Goal: Manage account settings

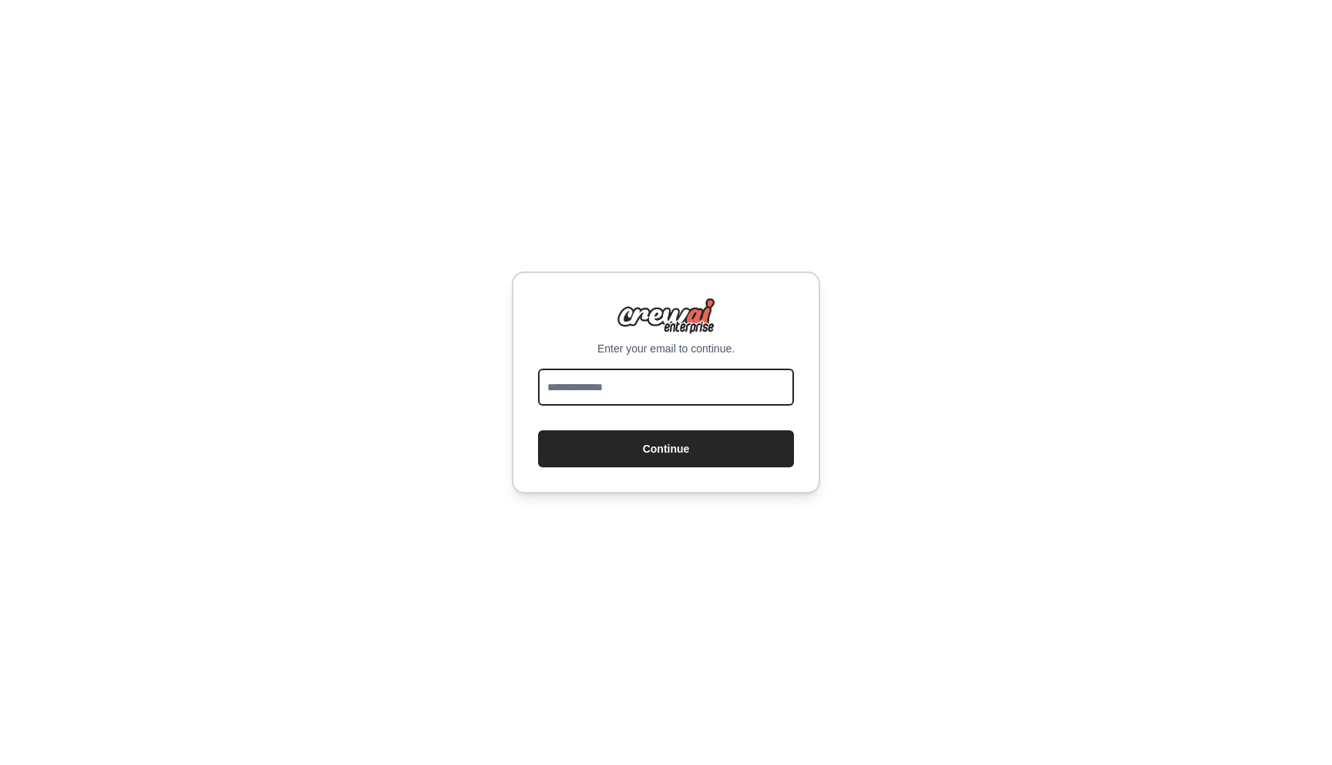
click at [696, 399] on input "email" at bounding box center [666, 387] width 256 height 37
type input "**********"
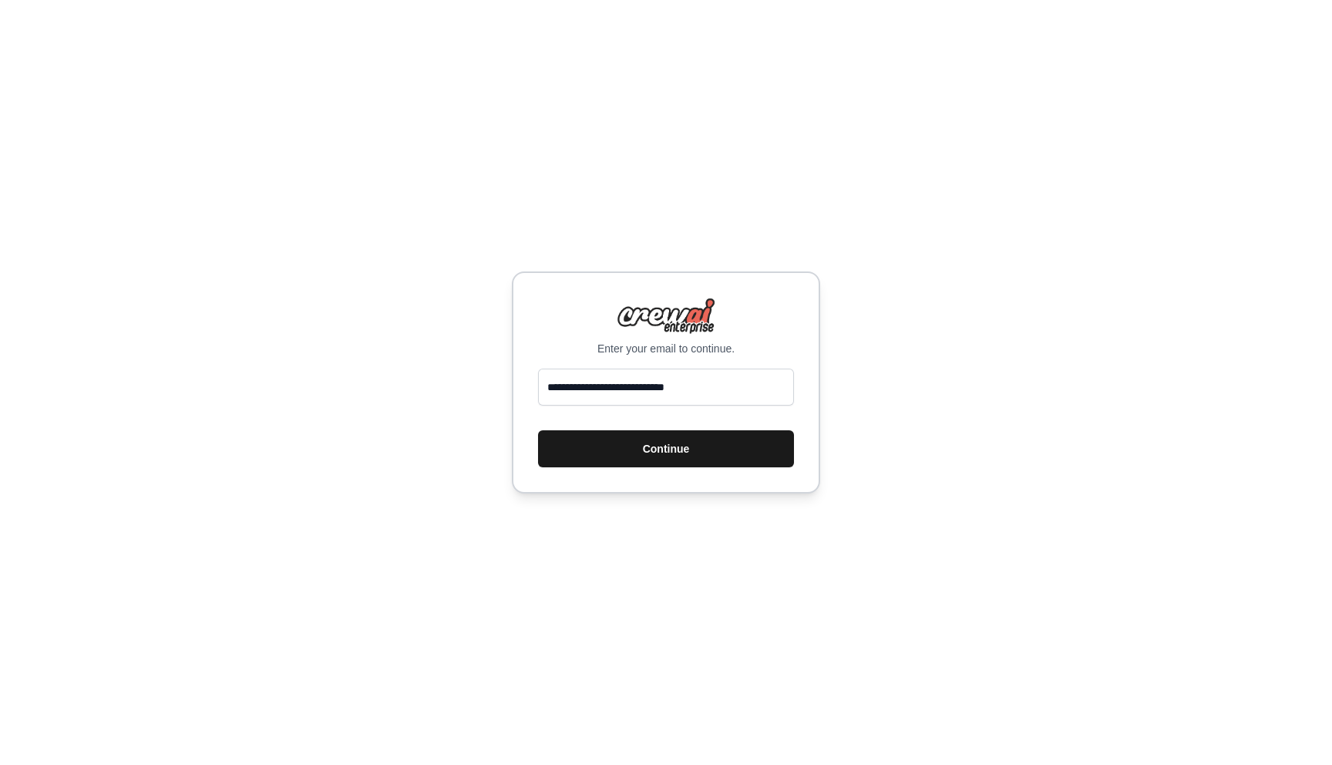
click at [692, 443] on button "Continue" at bounding box center [666, 448] width 256 height 37
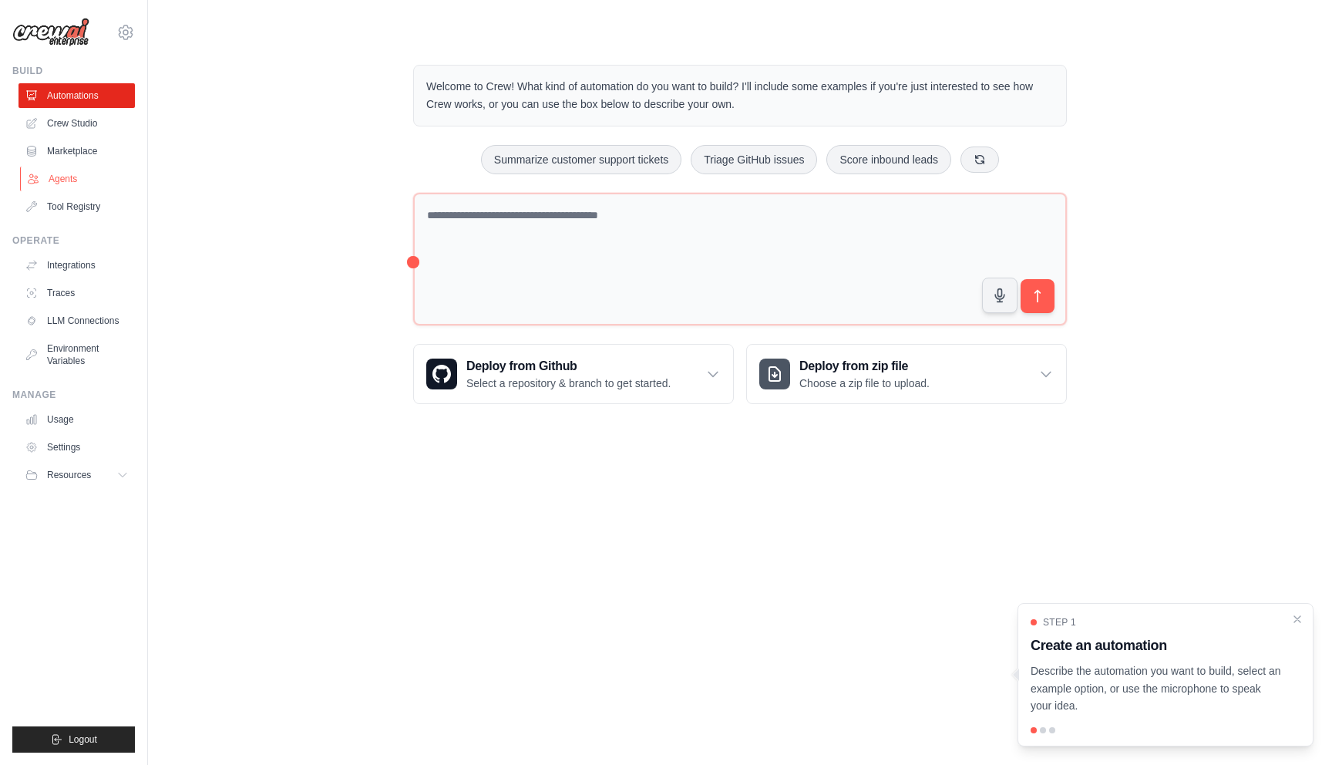
click at [79, 180] on link "Agents" at bounding box center [78, 179] width 116 height 25
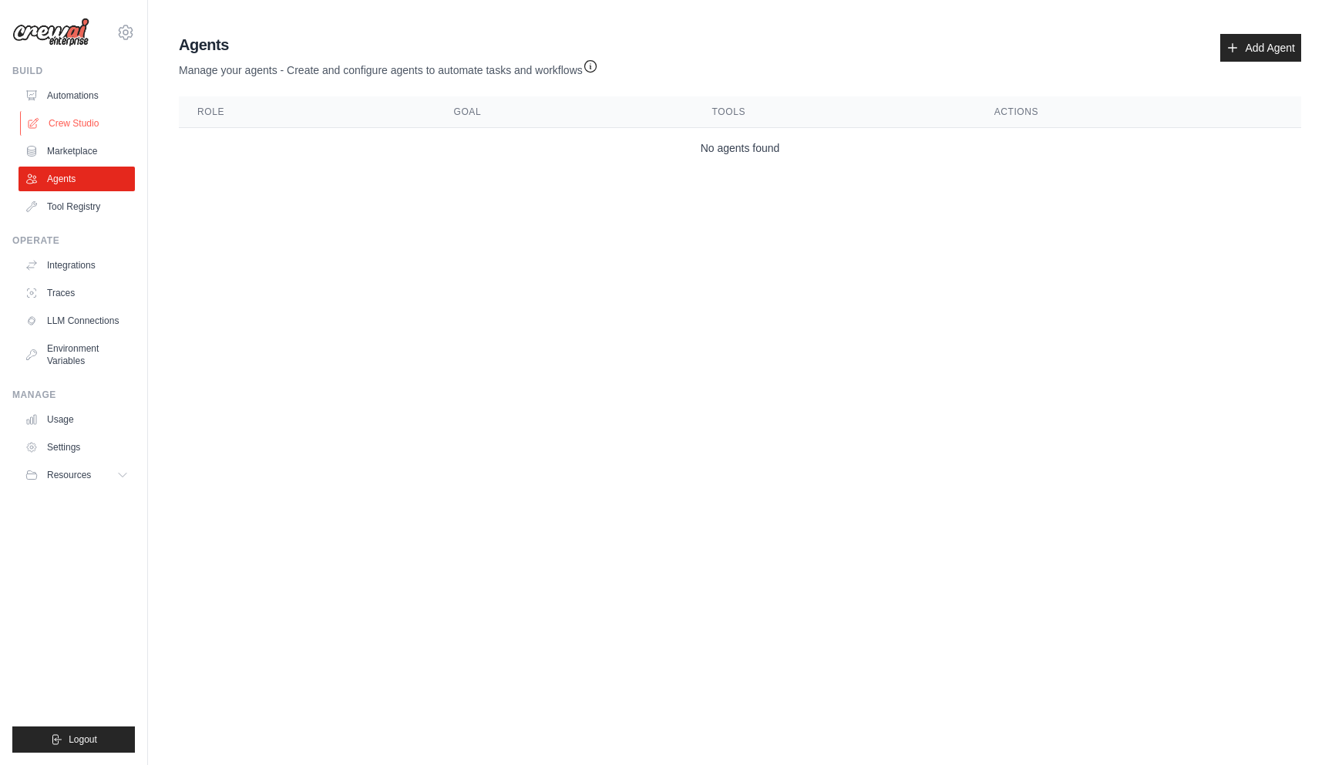
click at [96, 129] on link "Crew Studio" at bounding box center [78, 123] width 116 height 25
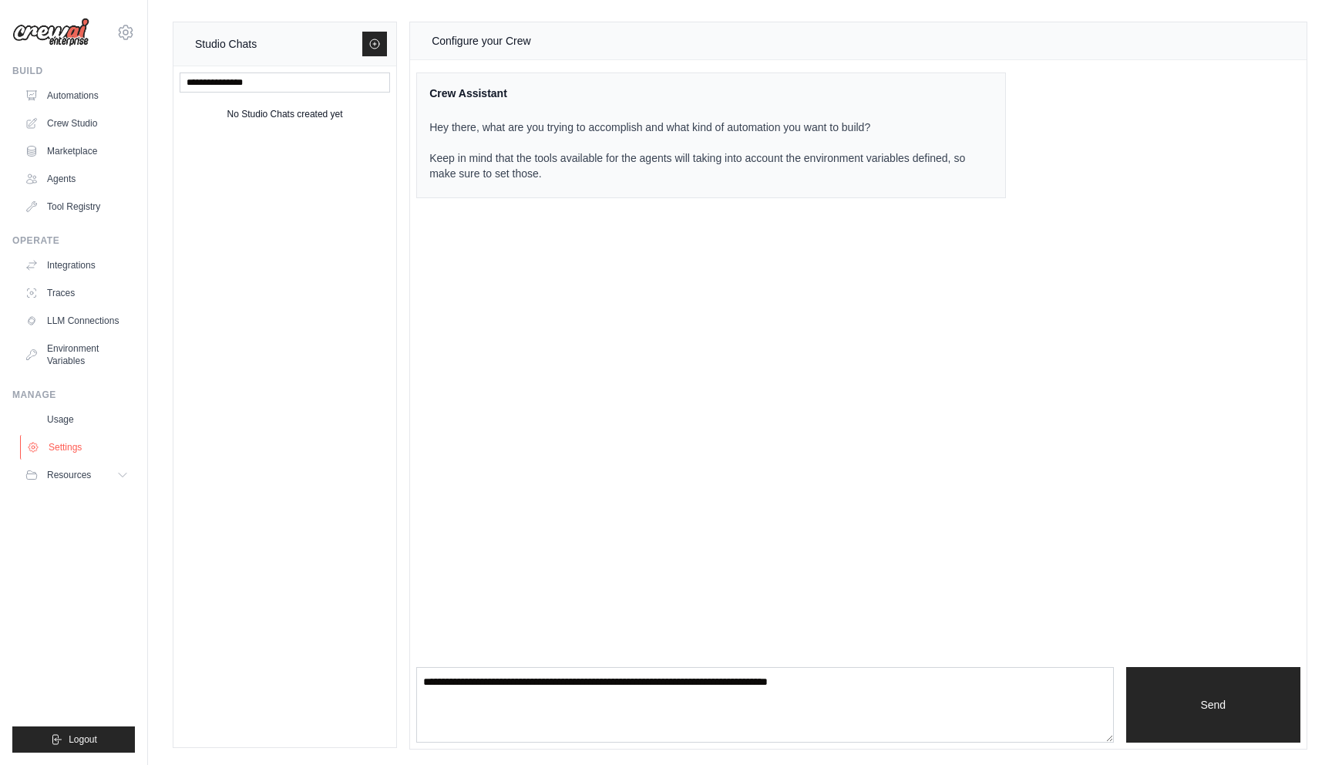
click at [76, 456] on link "Settings" at bounding box center [78, 447] width 116 height 25
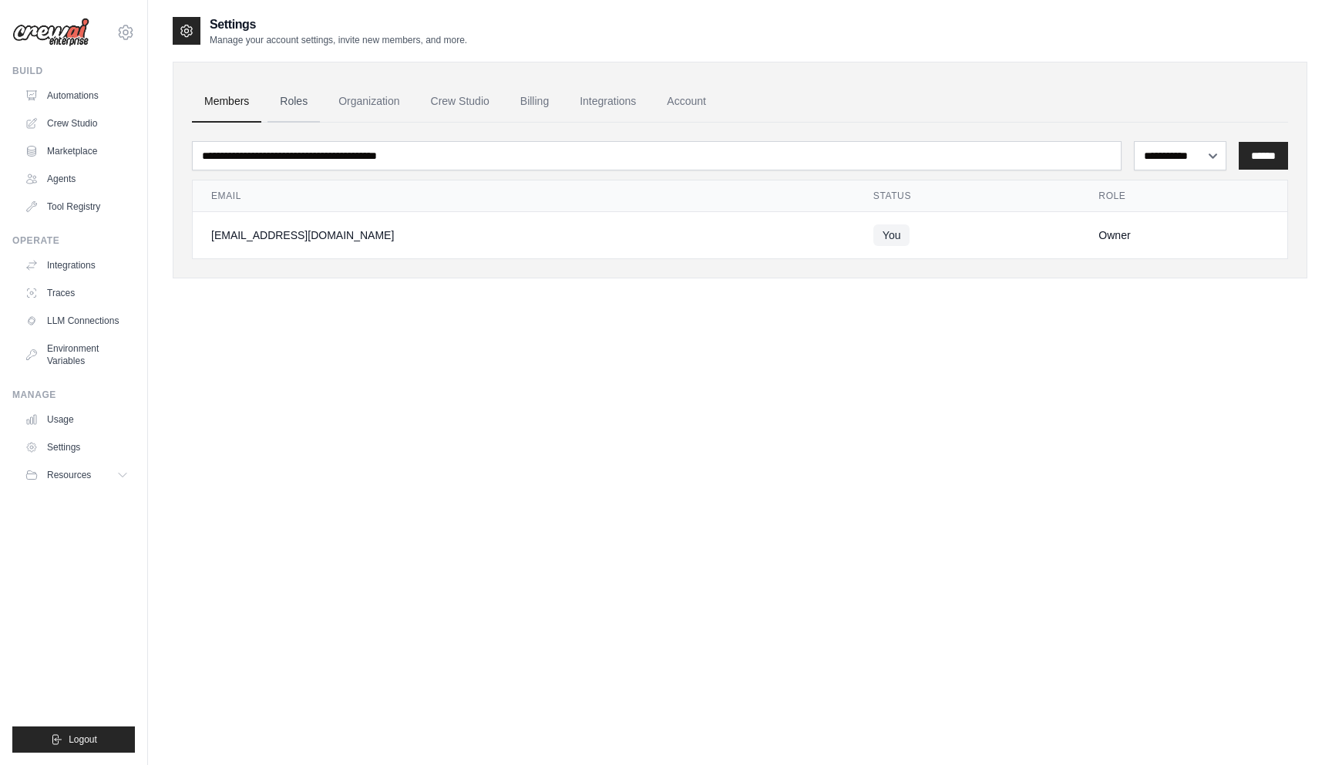
click at [294, 89] on link "Roles" at bounding box center [294, 102] width 52 height 42
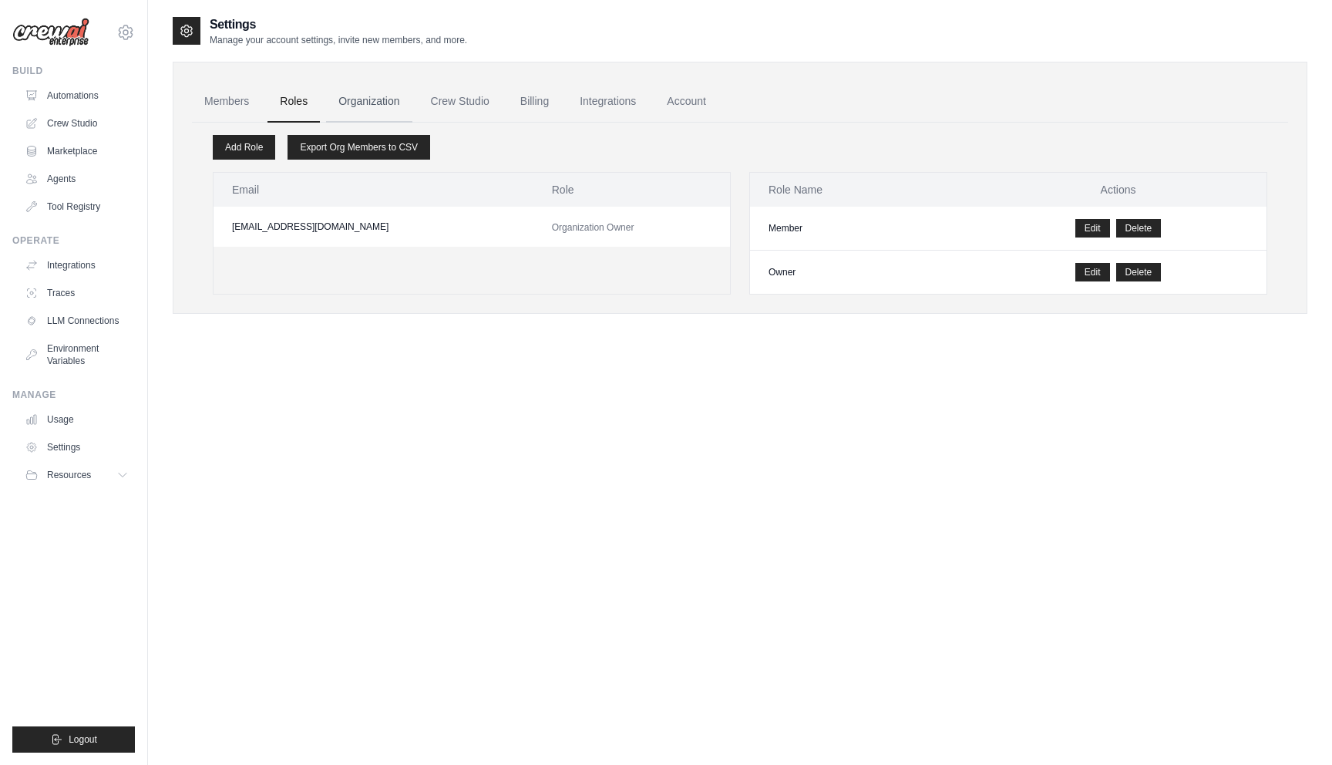
click at [331, 87] on link "Organization" at bounding box center [369, 102] width 86 height 42
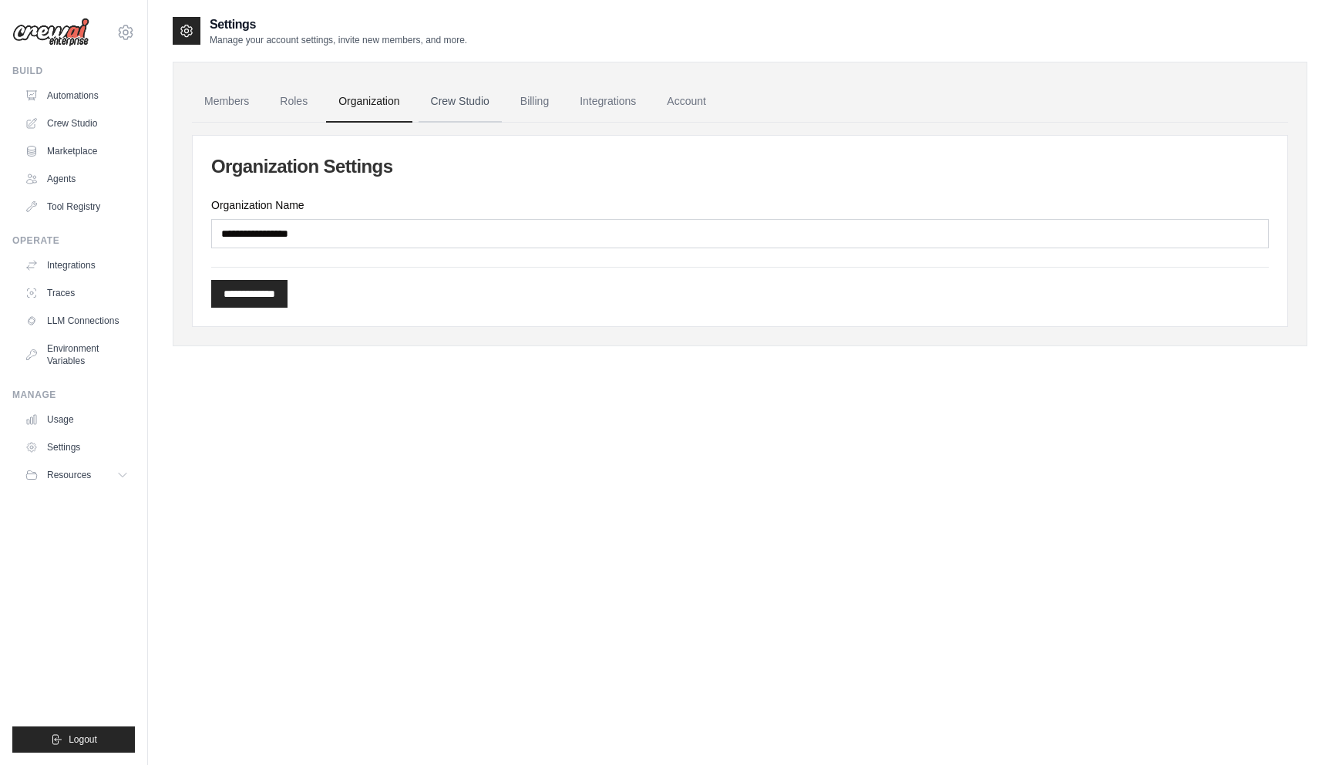
click at [466, 118] on link "Crew Studio" at bounding box center [460, 102] width 83 height 42
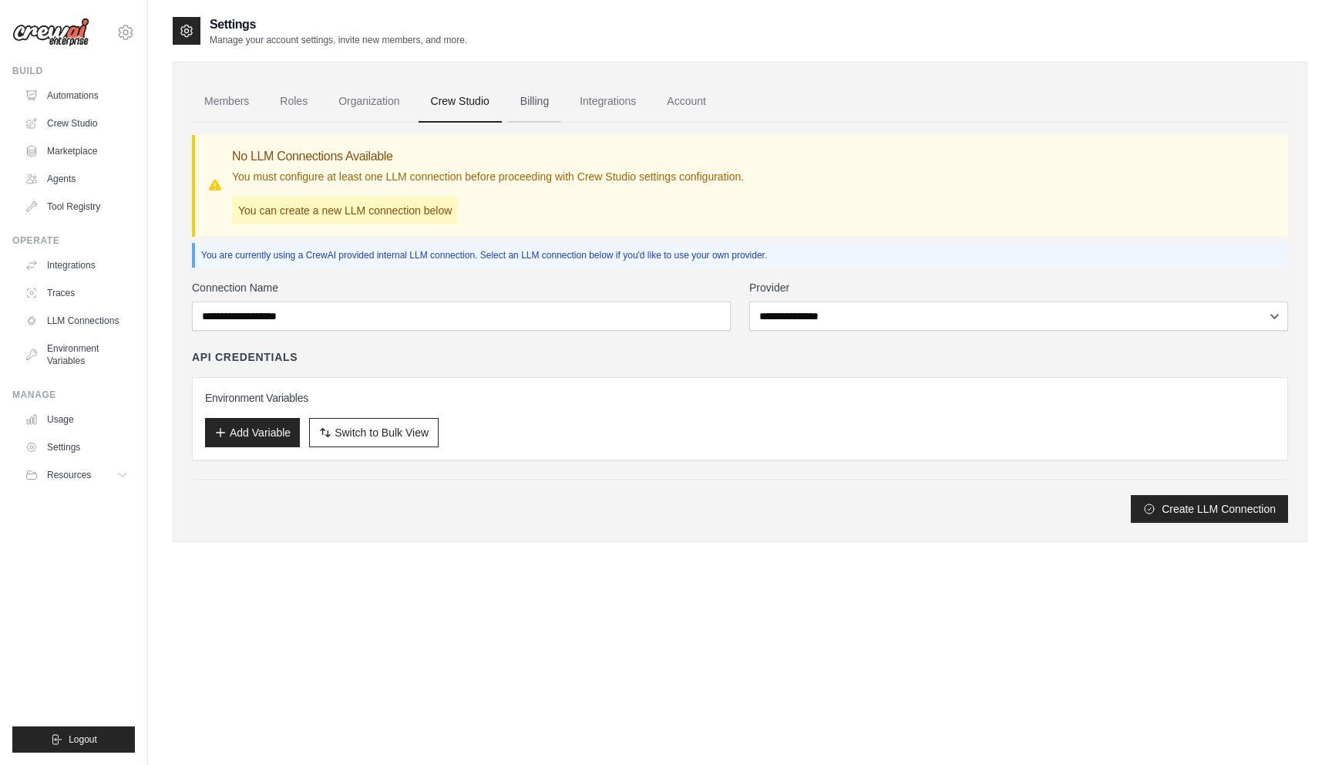
click at [550, 106] on link "Billing" at bounding box center [534, 102] width 53 height 42
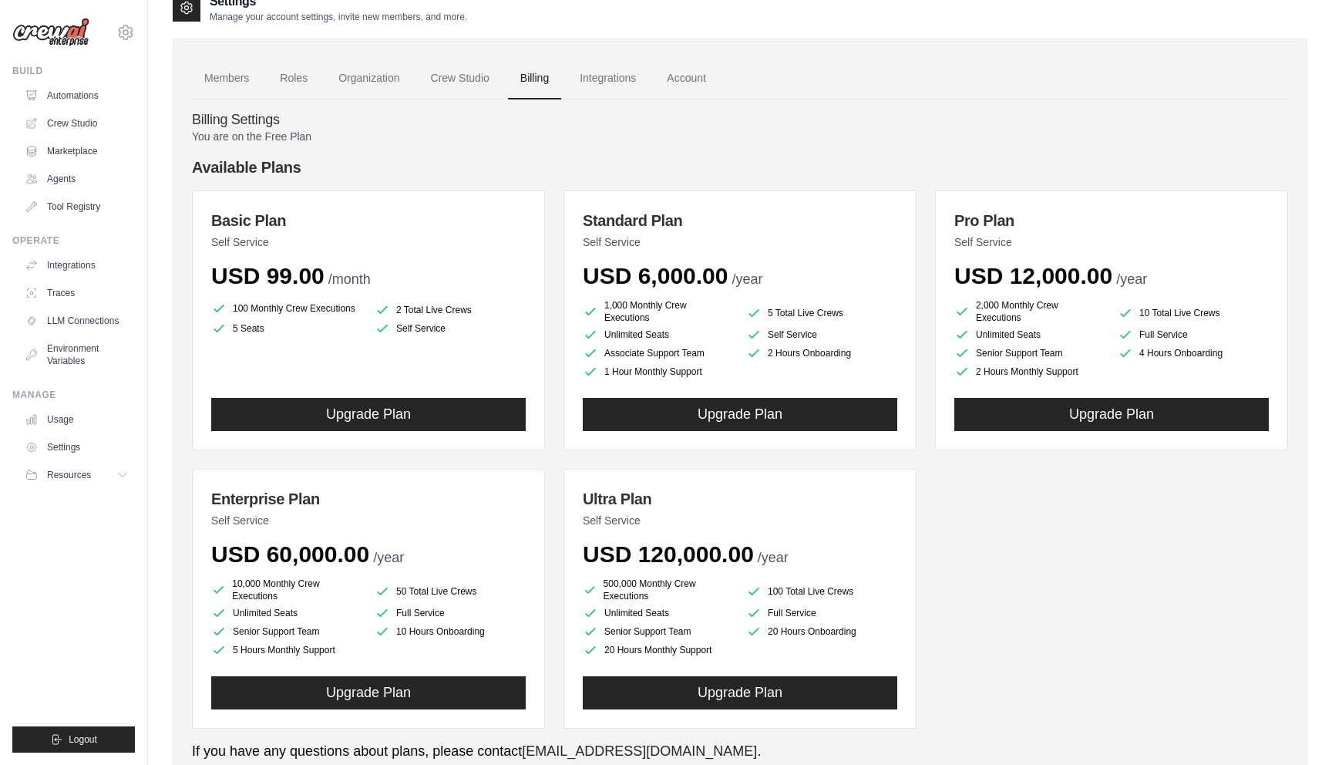
scroll to position [51, 0]
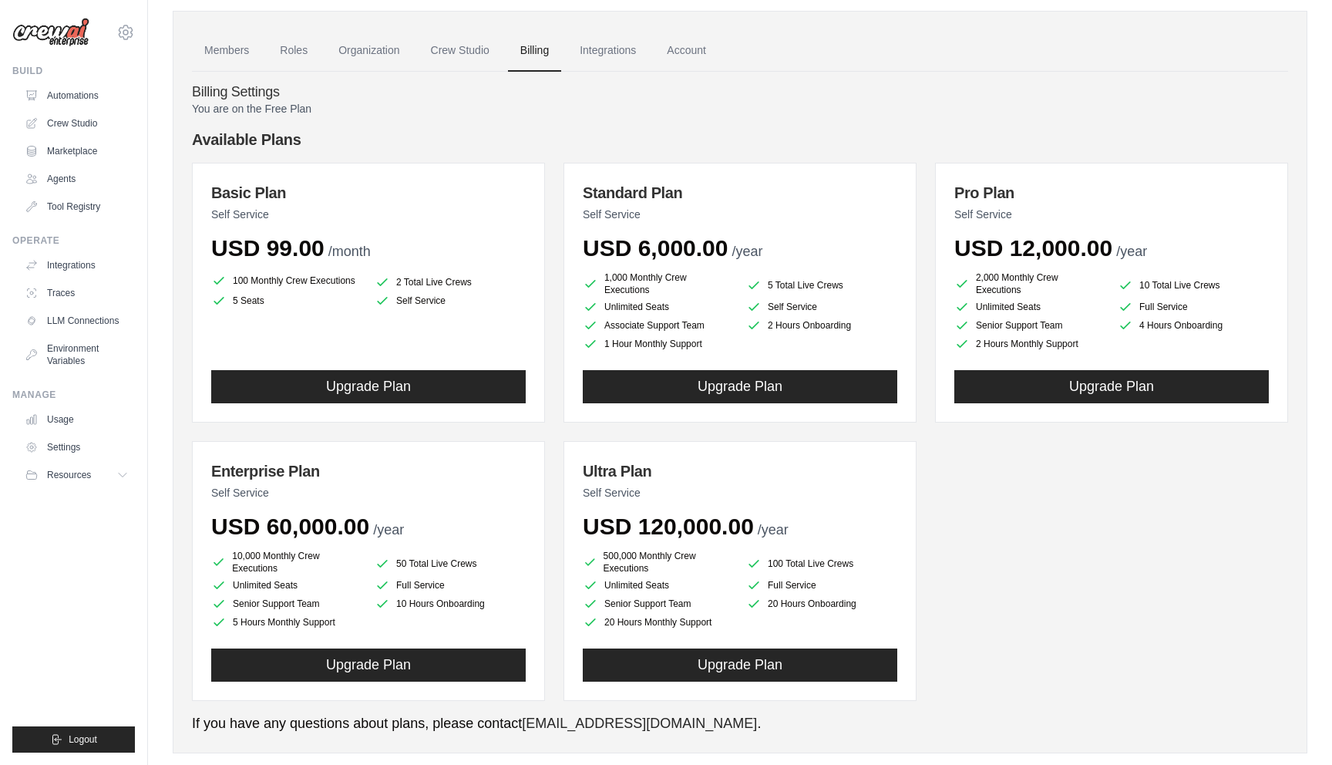
drag, startPoint x: 211, startPoint y: 184, endPoint x: 456, endPoint y: 309, distance: 274.5
click at [456, 309] on div "Basic Plan Self Service USD 99.00 /month 100 Monthly Crew Executions 2 Total Li…" at bounding box center [368, 293] width 353 height 260
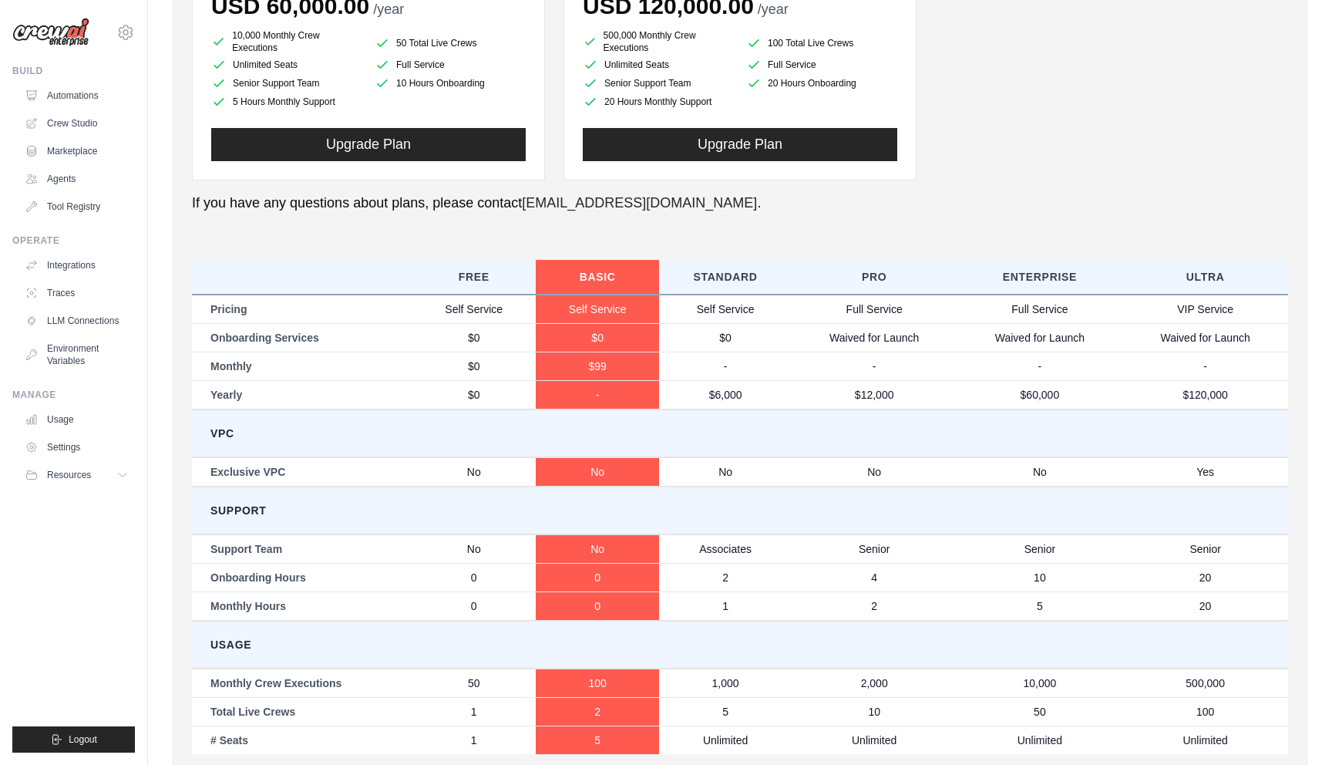
scroll to position [544, 0]
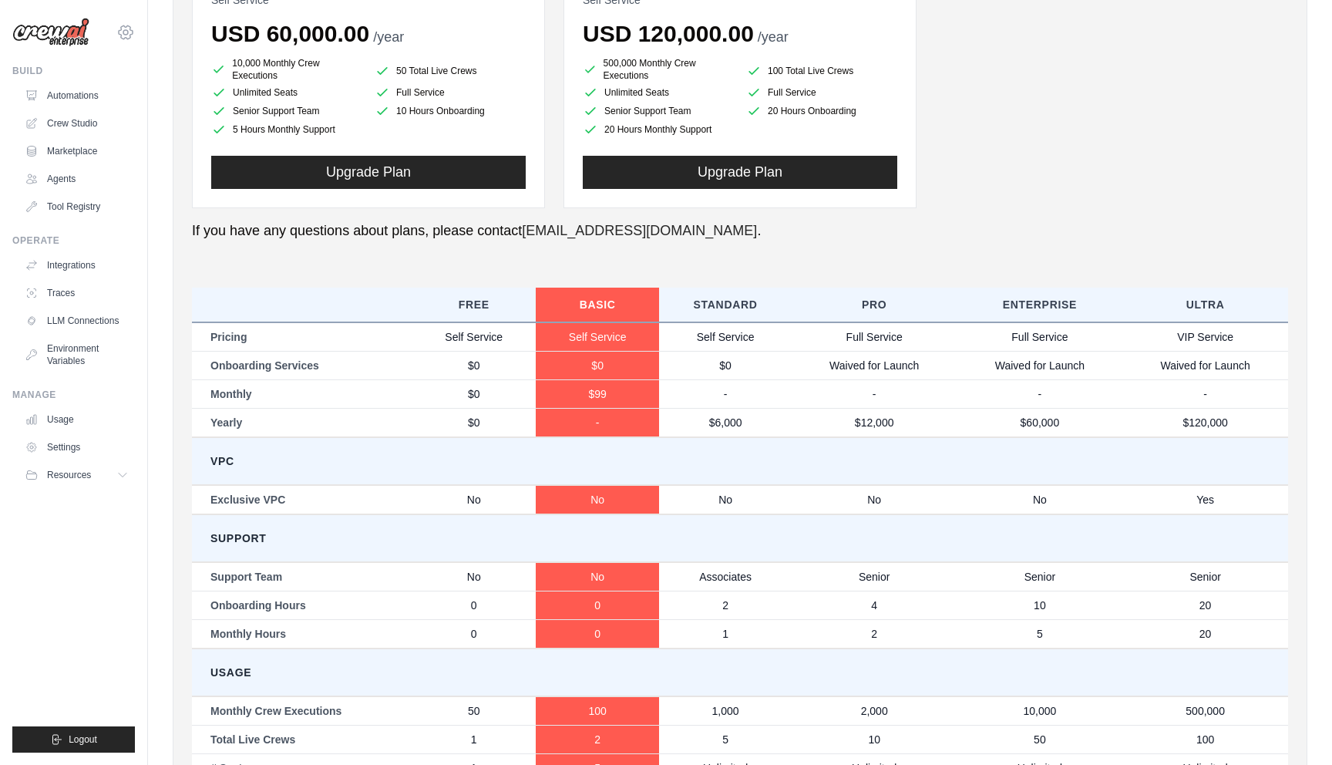
click at [133, 27] on icon at bounding box center [125, 32] width 19 height 19
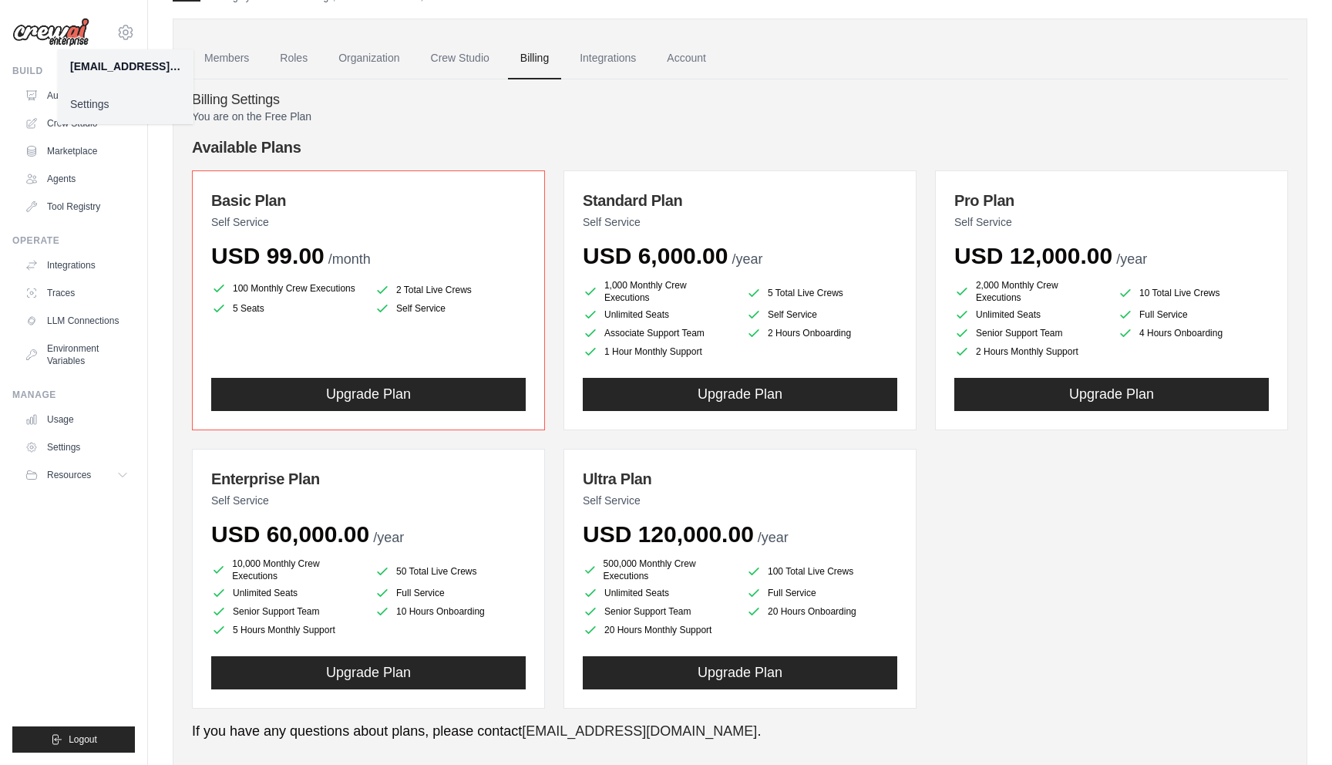
scroll to position [49, 0]
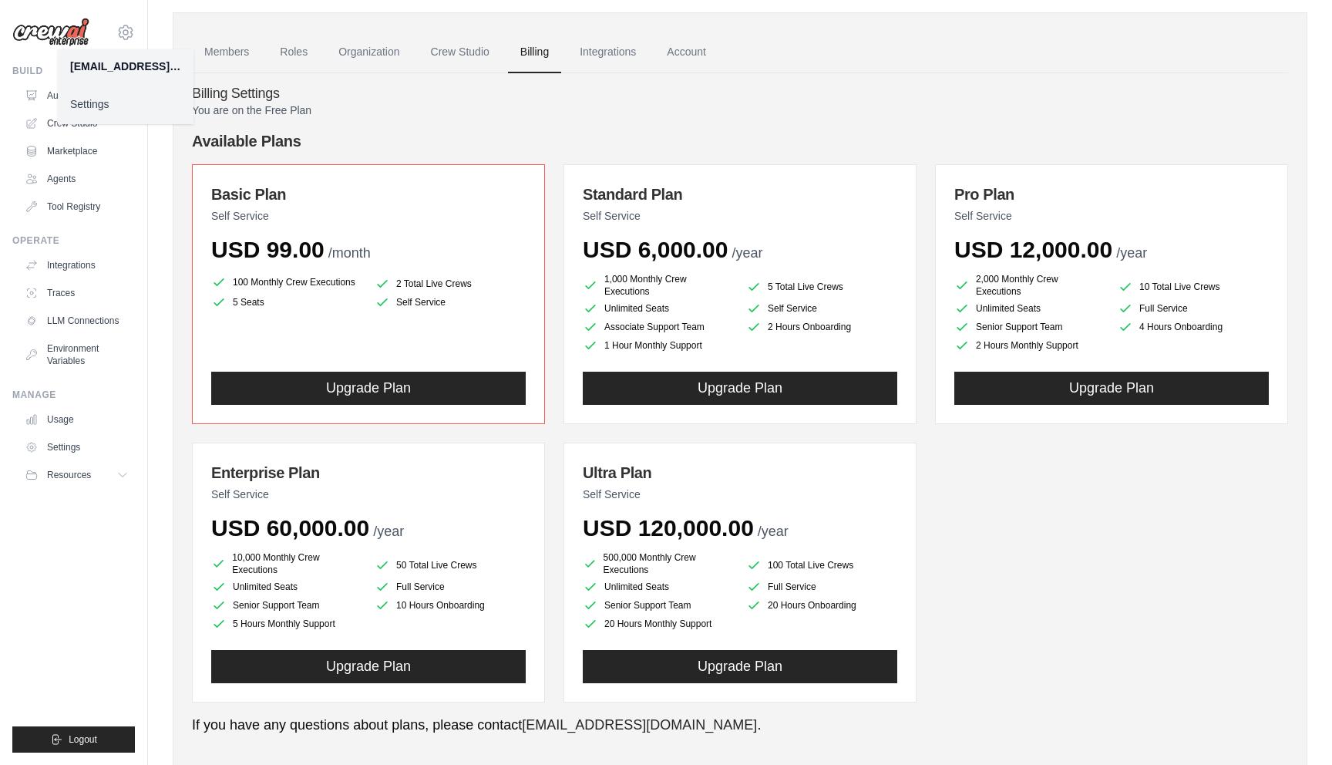
copy div "Basic Plan Self Service USD 99.00 /month 100 Monthly Crew Executions 2 Total Li…"
click at [81, 475] on span "Resources" at bounding box center [71, 475] width 44 height 12
